Goal: Task Accomplishment & Management: Manage account settings

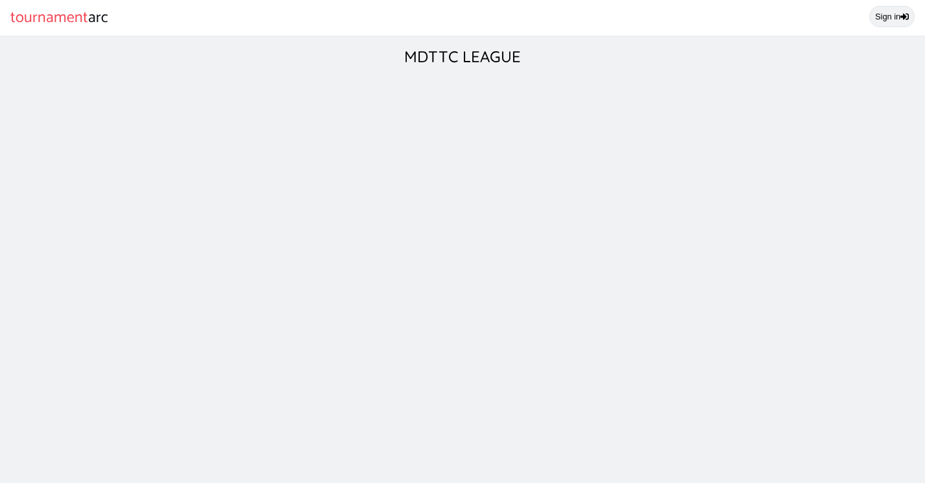
click at [898, 14] on link "Sign in" at bounding box center [891, 16] width 45 height 21
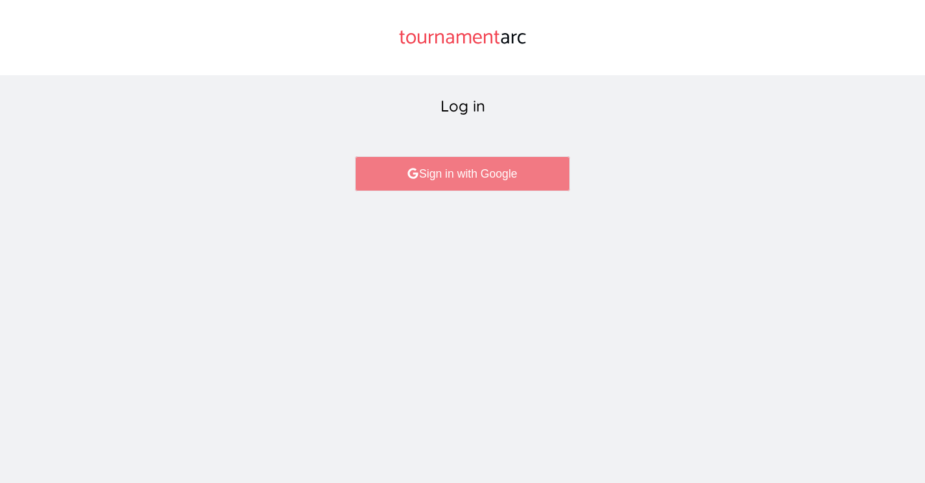
click at [498, 161] on link "Sign in with Google" at bounding box center [462, 173] width 214 height 35
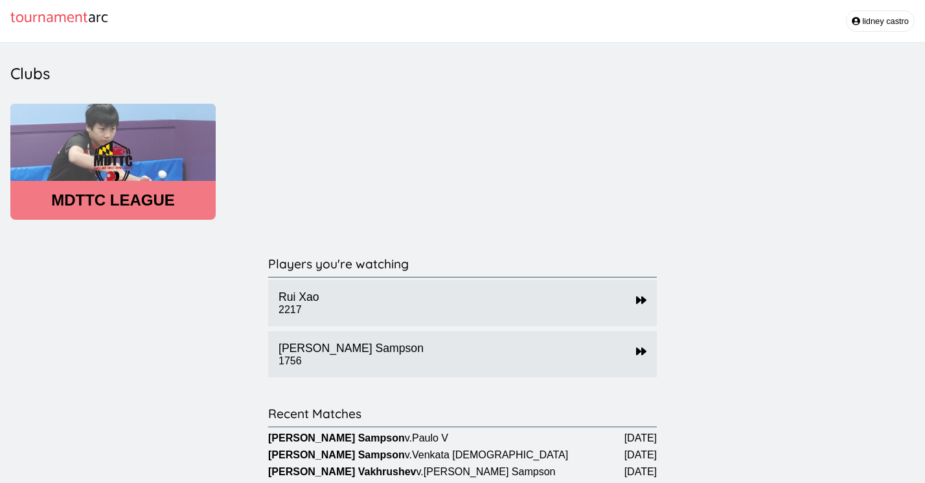
click at [128, 203] on header "MDTTC LEAGUE" at bounding box center [112, 200] width 205 height 18
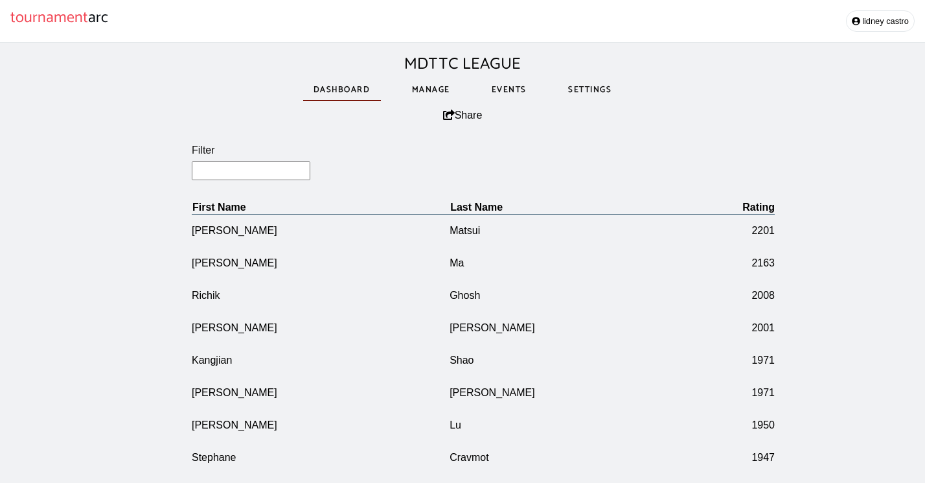
click at [430, 94] on link "Manage" at bounding box center [431, 89] width 59 height 45
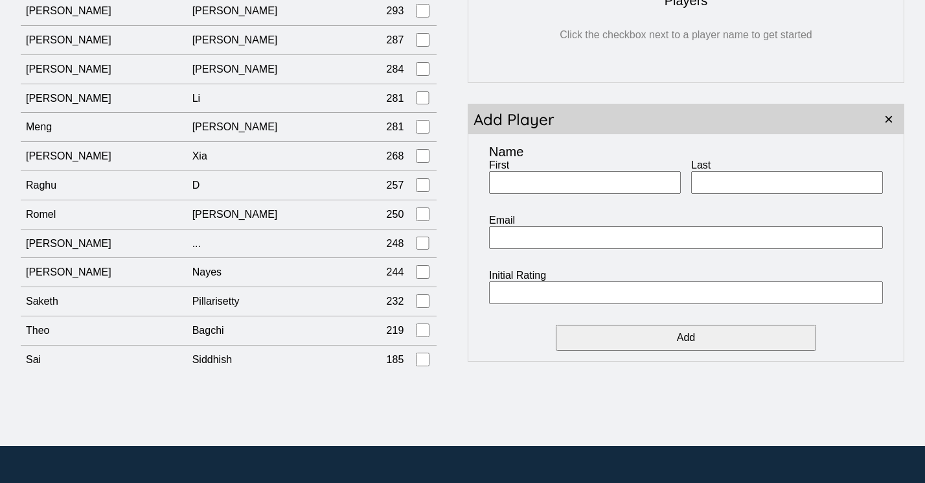
scroll to position [238, 0]
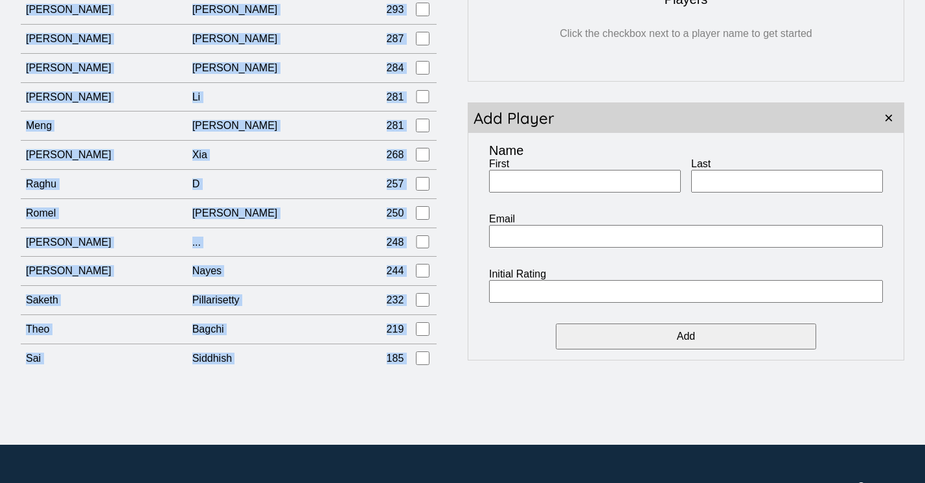
drag, startPoint x: 17, startPoint y: 201, endPoint x: 391, endPoint y: 314, distance: 390.2
click at [391, 314] on div "Filter Print First Name Last Name Rating [PERSON_NAME] 2201 [PERSON_NAME] 2163 …" at bounding box center [462, 131] width 925 height 524
copy div "Filter Print First Name Last Name Rating [PERSON_NAME] 2201 [PERSON_NAME] 2163 …"
